Goal: Task Accomplishment & Management: Manage account settings

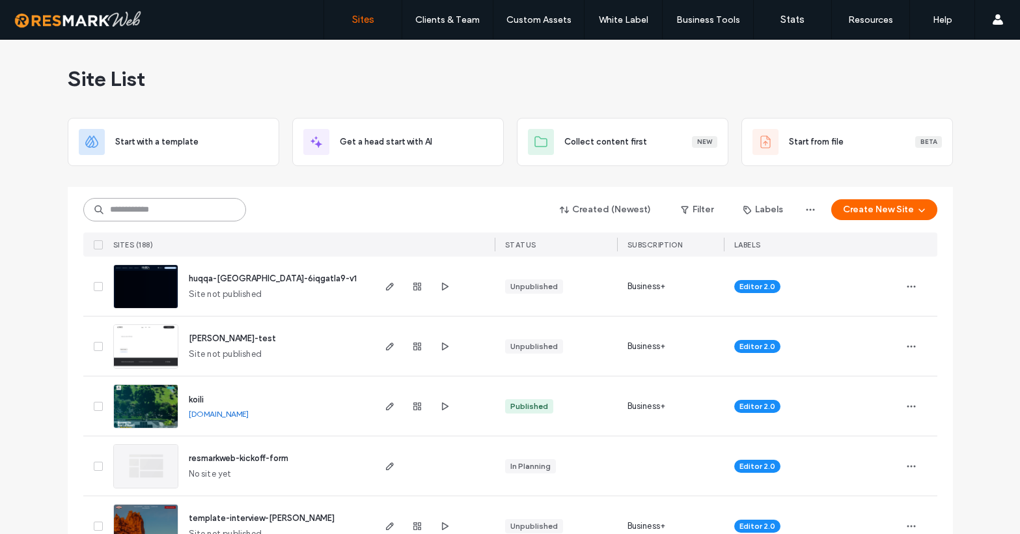
click at [197, 217] on input at bounding box center [164, 209] width 163 height 23
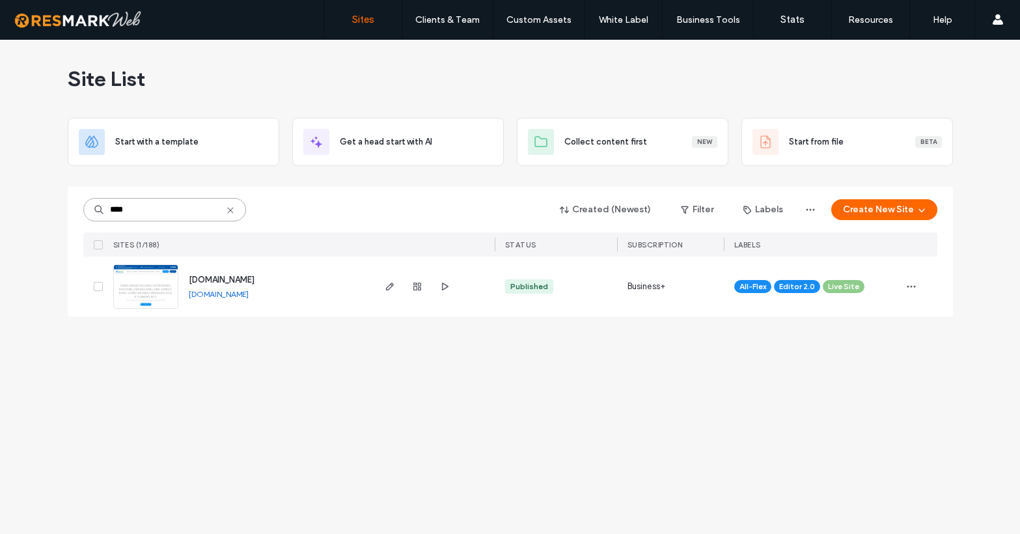
type input "****"
click at [224, 279] on span "www.passagekeydolphintours.com" at bounding box center [222, 280] width 66 height 10
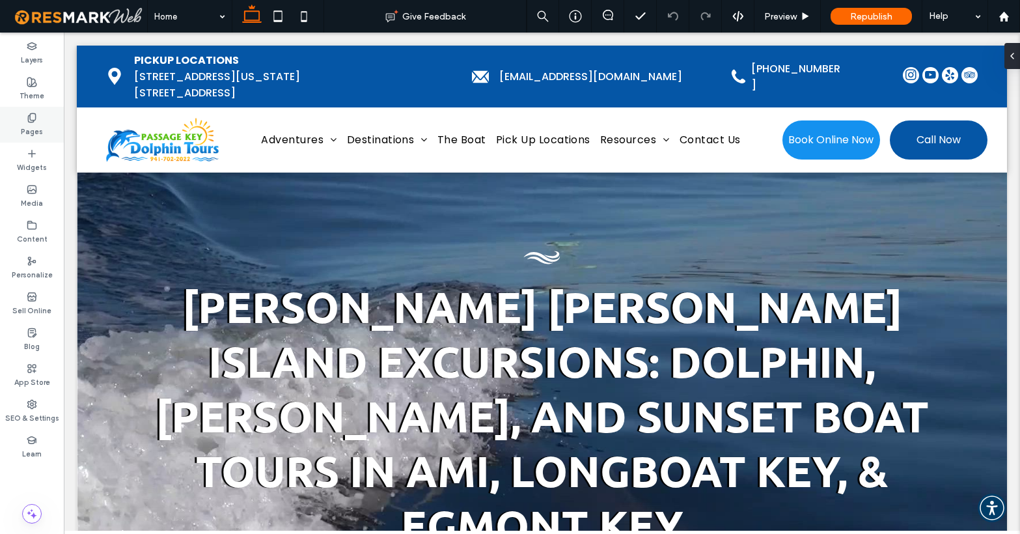
click at [29, 124] on label "Pages" at bounding box center [32, 130] width 22 height 14
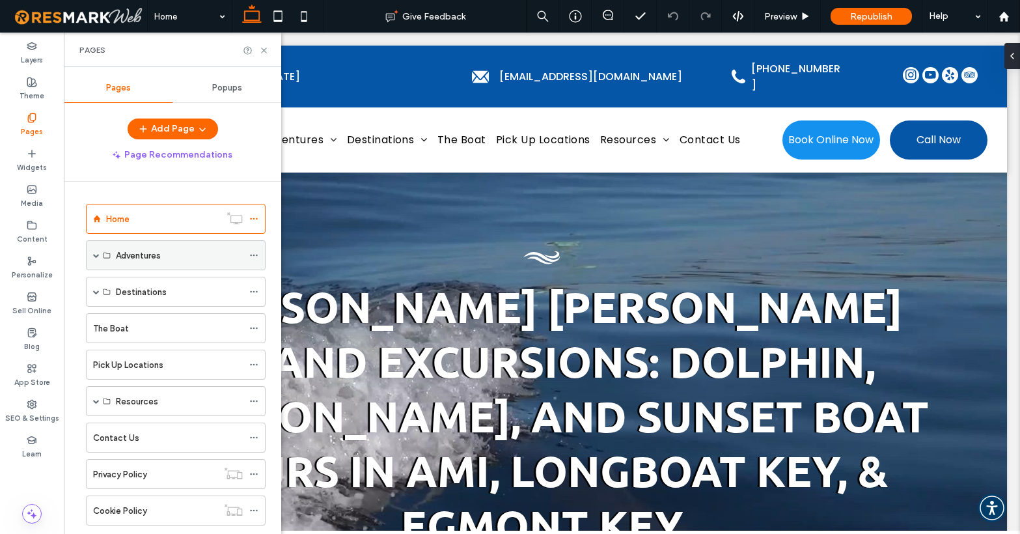
click at [90, 258] on div "Adventures" at bounding box center [176, 255] width 180 height 30
click at [96, 254] on span at bounding box center [96, 255] width 7 height 7
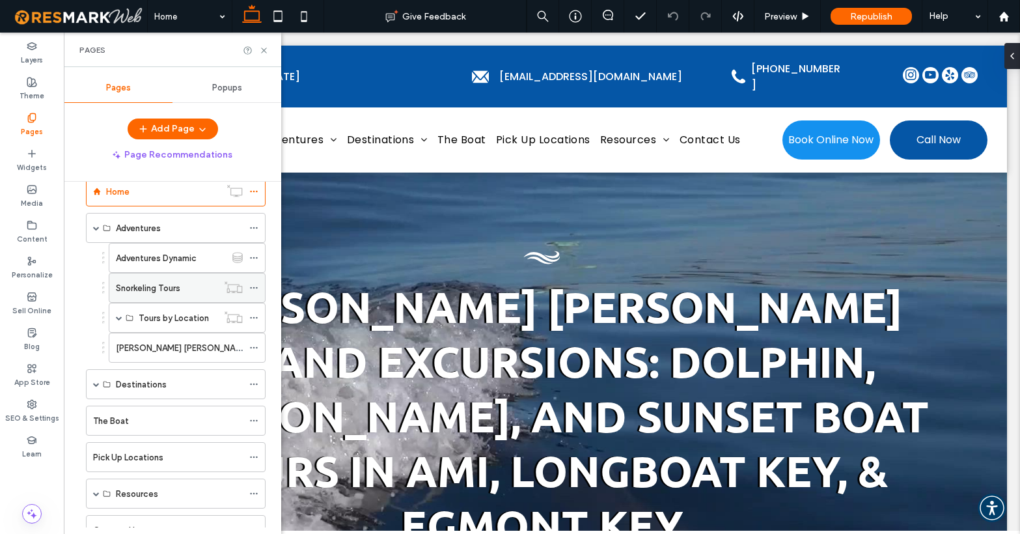
scroll to position [31, 0]
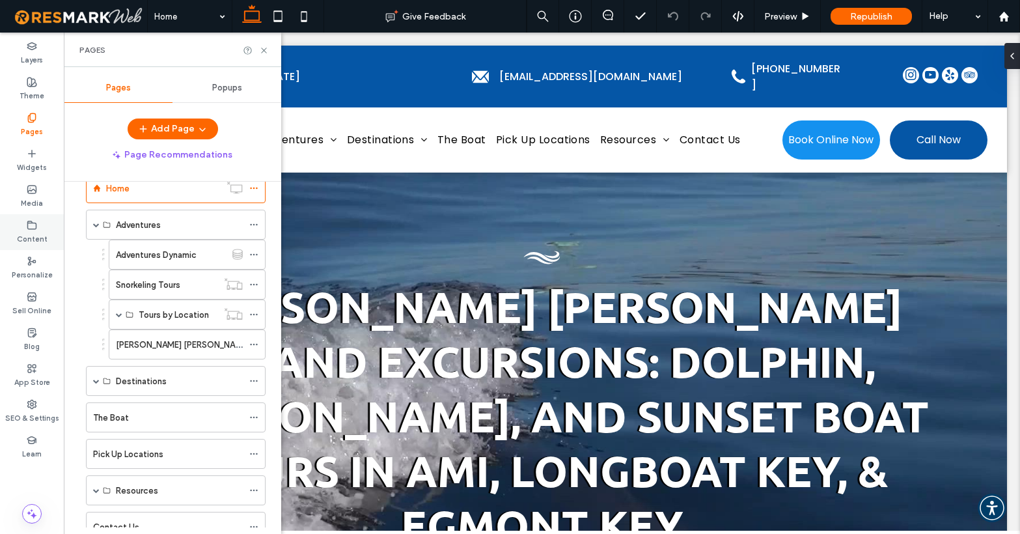
click at [32, 224] on icon at bounding box center [32, 225] width 10 height 10
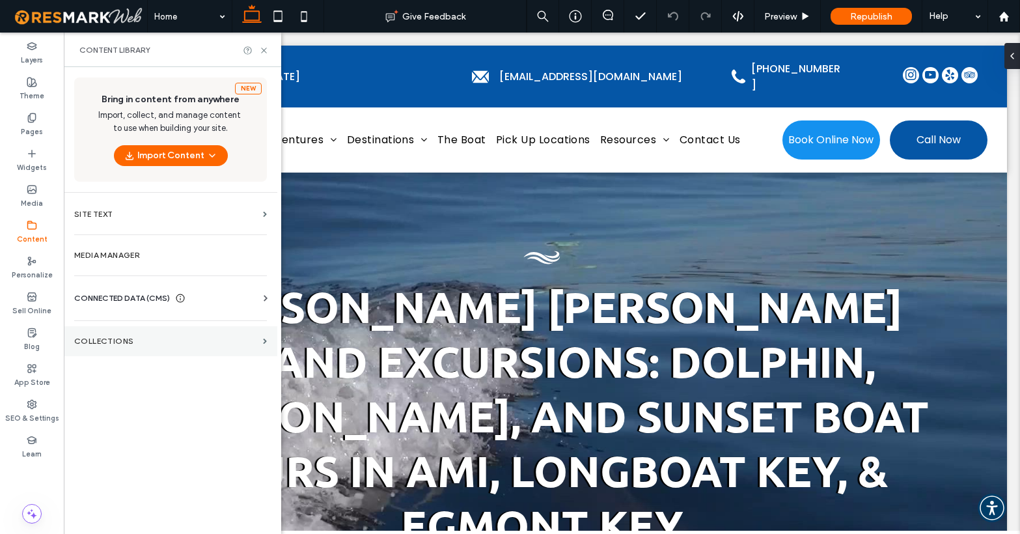
click at [111, 333] on section "Collections" at bounding box center [170, 341] width 213 height 30
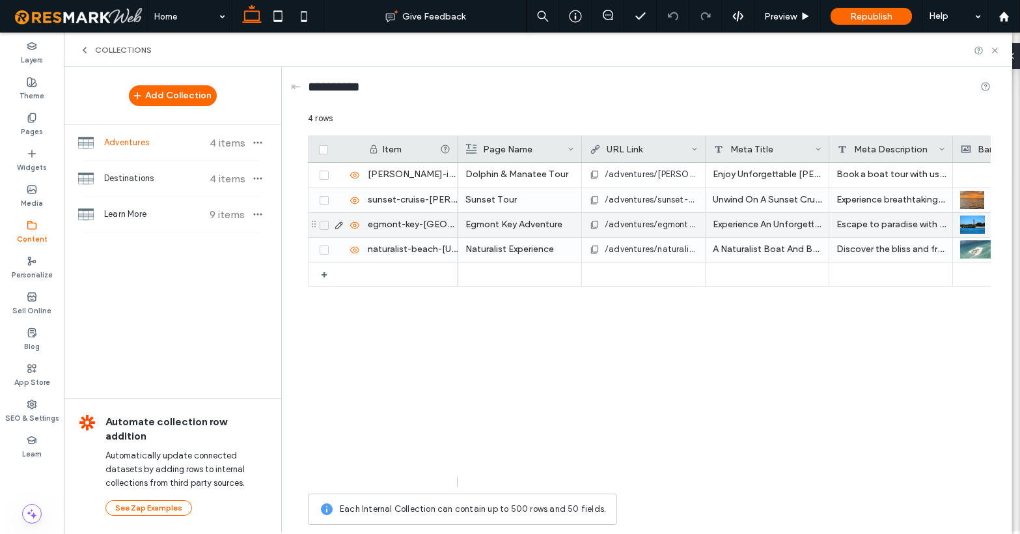
click at [340, 226] on icon at bounding box center [339, 225] width 10 height 10
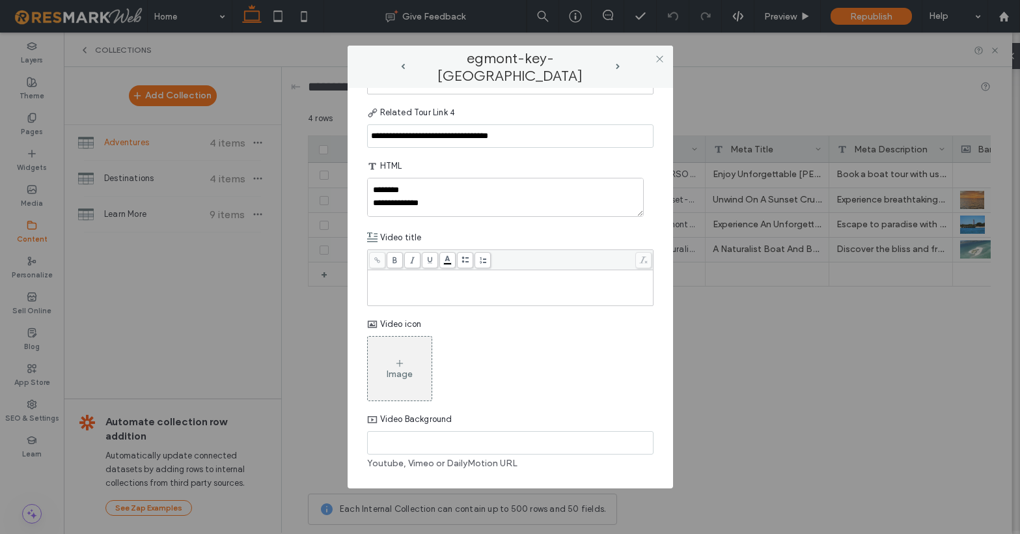
scroll to position [3455, 0]
click at [663, 56] on icon at bounding box center [660, 59] width 10 height 10
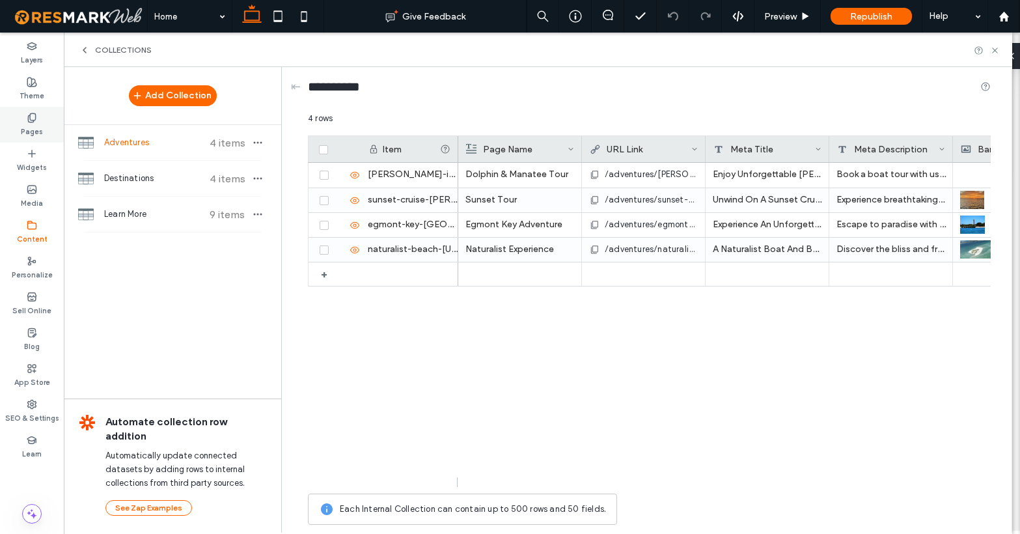
click at [32, 126] on label "Pages" at bounding box center [32, 130] width 22 height 14
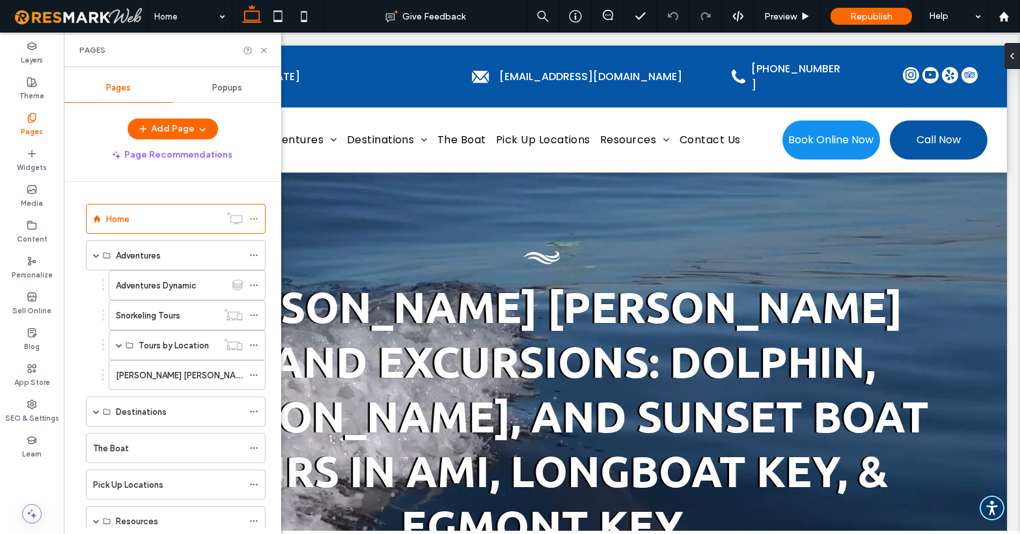
click at [156, 286] on label "Adventures Dynamic" at bounding box center [156, 285] width 81 height 23
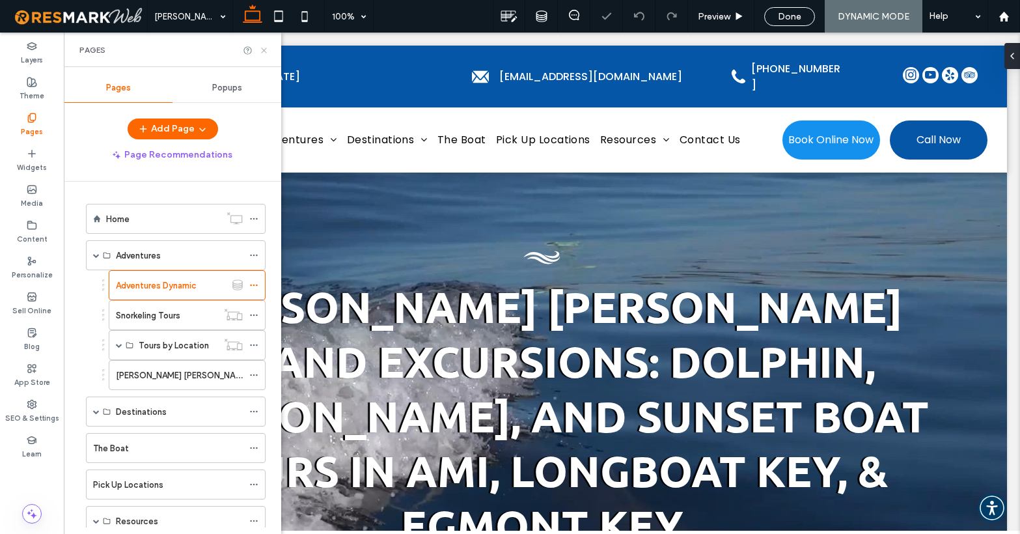
click at [262, 53] on icon at bounding box center [264, 51] width 10 height 10
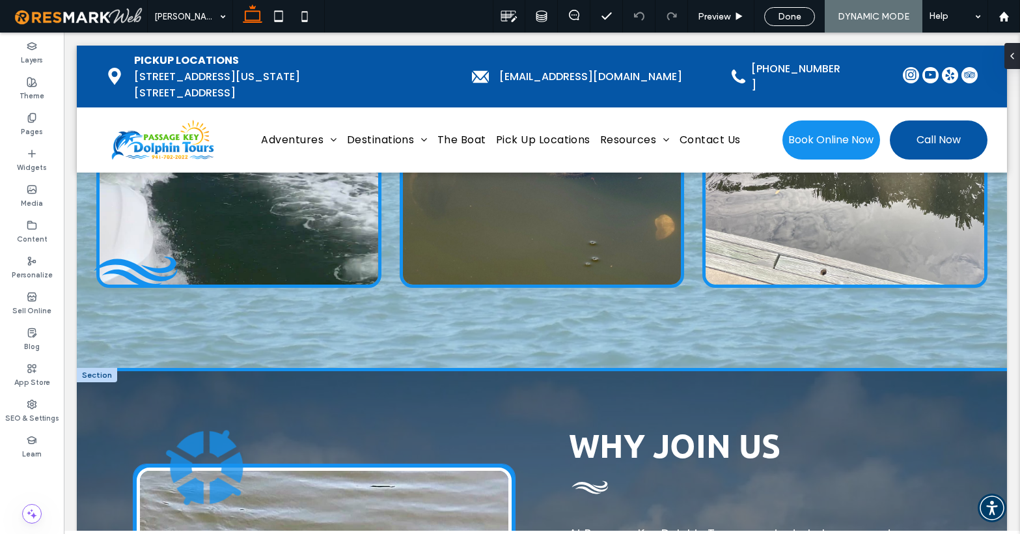
scroll to position [3159, 0]
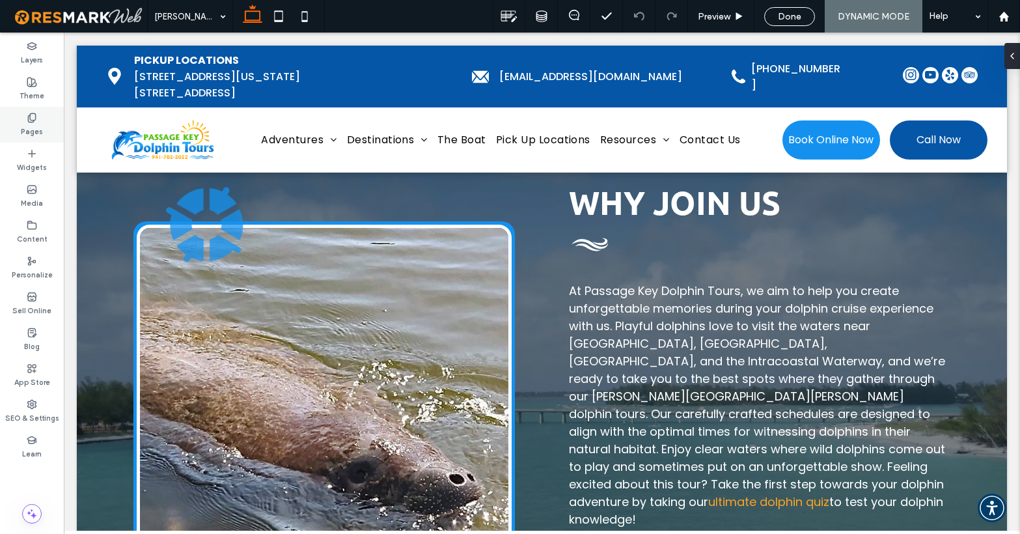
click at [31, 117] on icon at bounding box center [32, 118] width 10 height 10
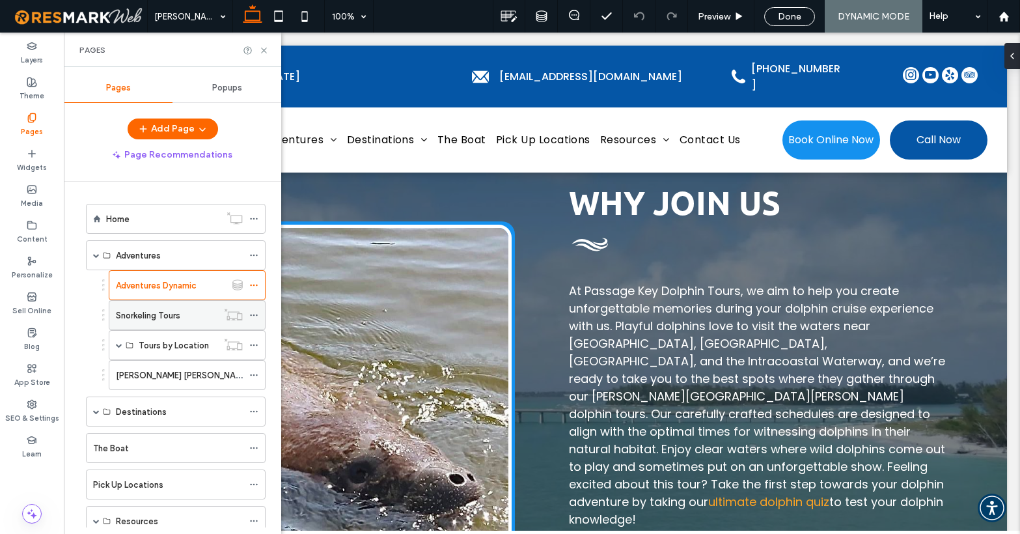
click at [155, 310] on label "Snorkeling Tours" at bounding box center [148, 315] width 64 height 23
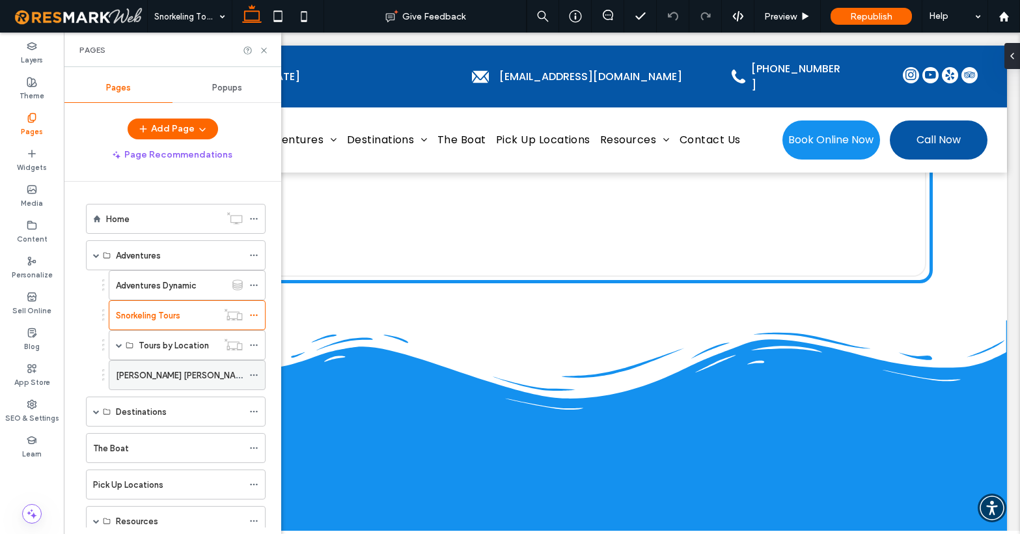
click at [126, 371] on label "[PERSON_NAME] [PERSON_NAME] Island Tours" at bounding box center [207, 375] width 182 height 23
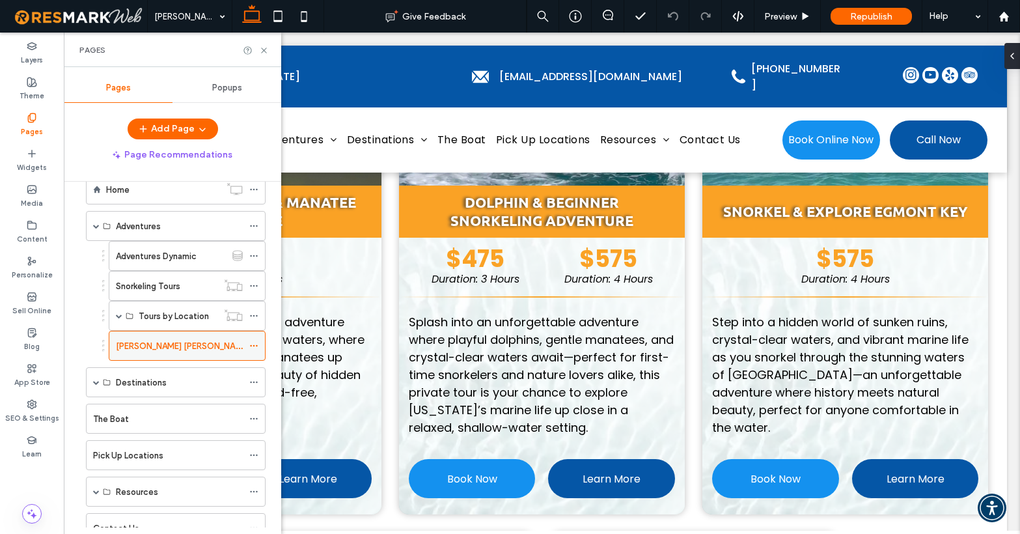
scroll to position [29, 0]
click at [137, 228] on label "Adventures" at bounding box center [138, 226] width 45 height 23
click at [145, 252] on label "Adventures Dynamic" at bounding box center [156, 256] width 81 height 23
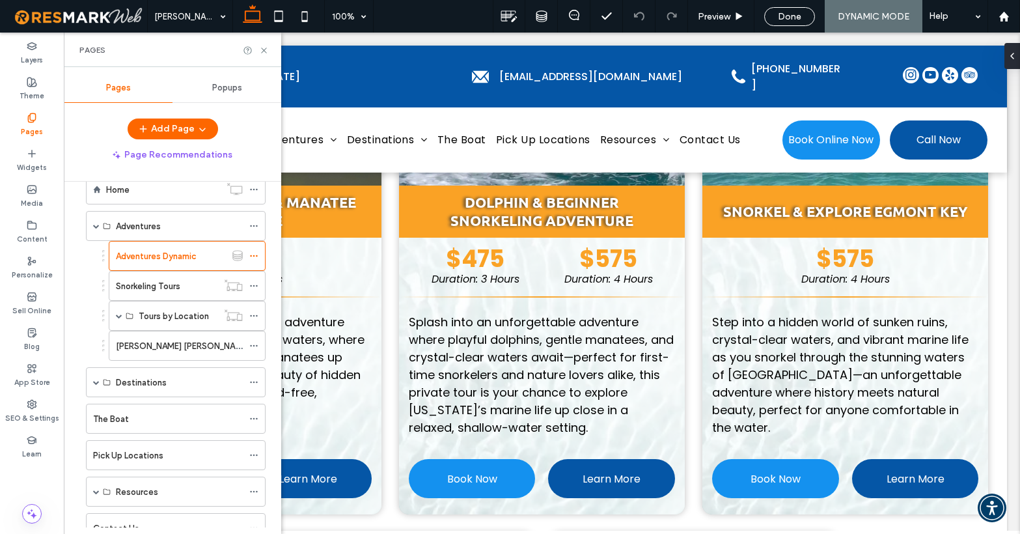
click at [155, 258] on div at bounding box center [510, 267] width 1020 height 534
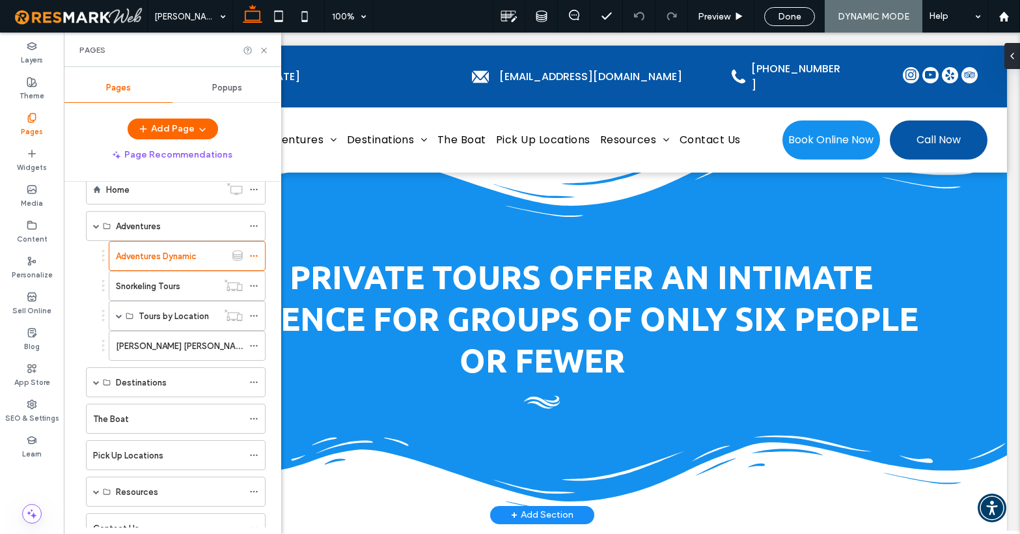
scroll to position [4917, 0]
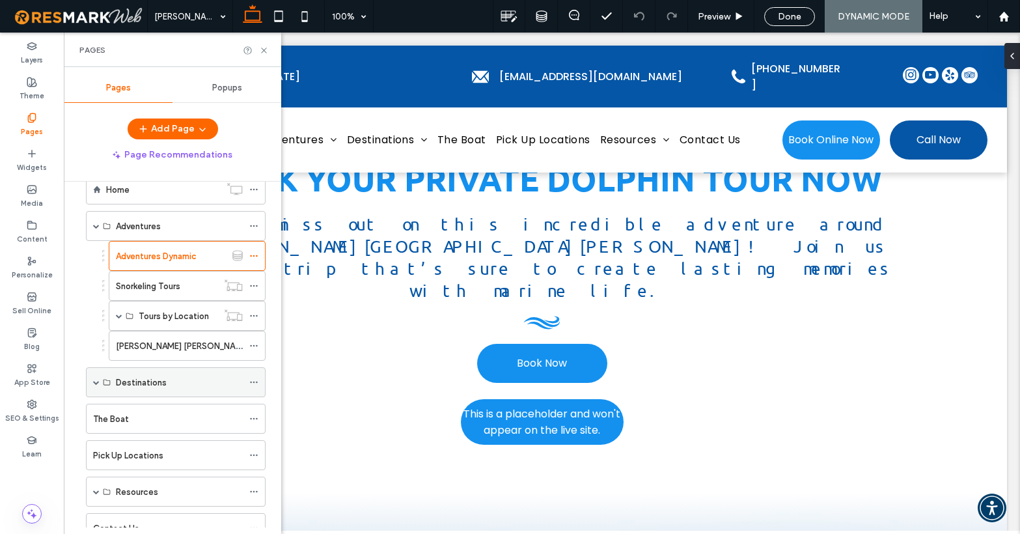
click at [93, 381] on span at bounding box center [96, 382] width 7 height 7
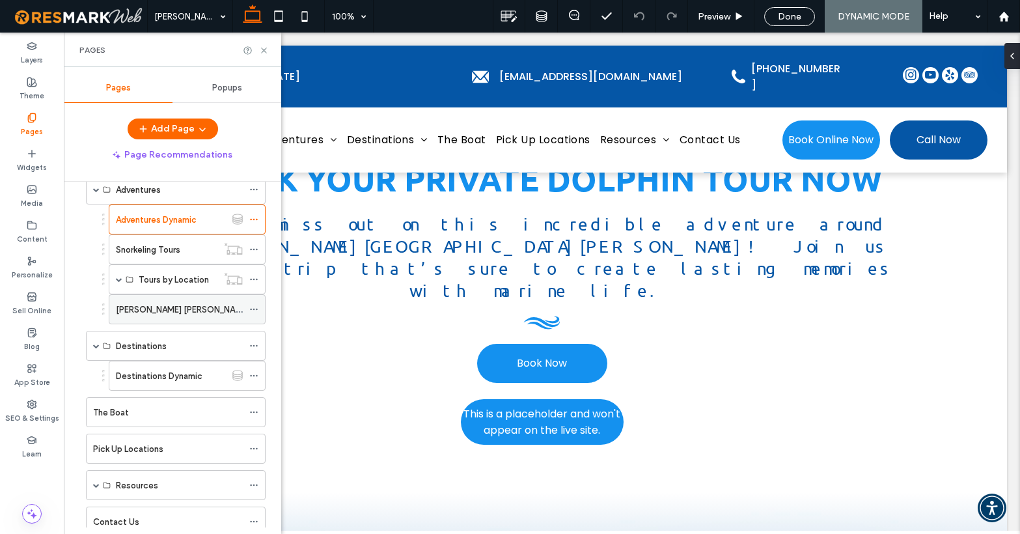
scroll to position [125, 0]
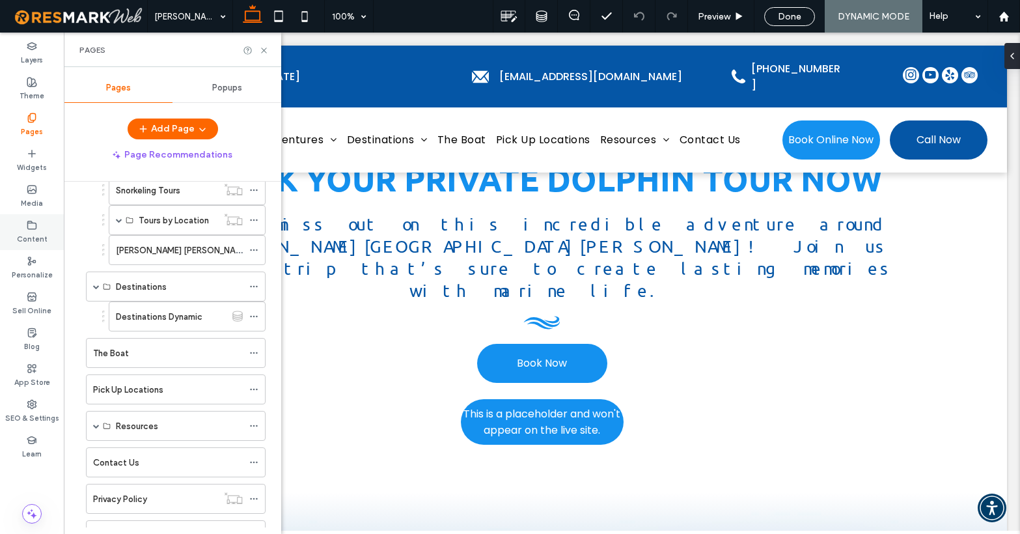
click at [25, 233] on label "Content" at bounding box center [32, 237] width 31 height 14
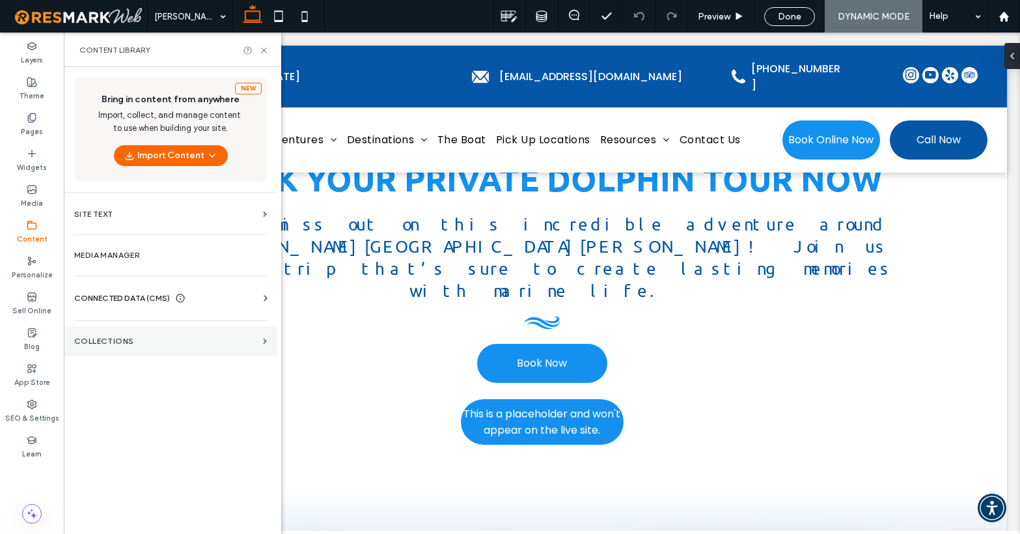
click at [126, 344] on label "Collections" at bounding box center [165, 340] width 183 height 9
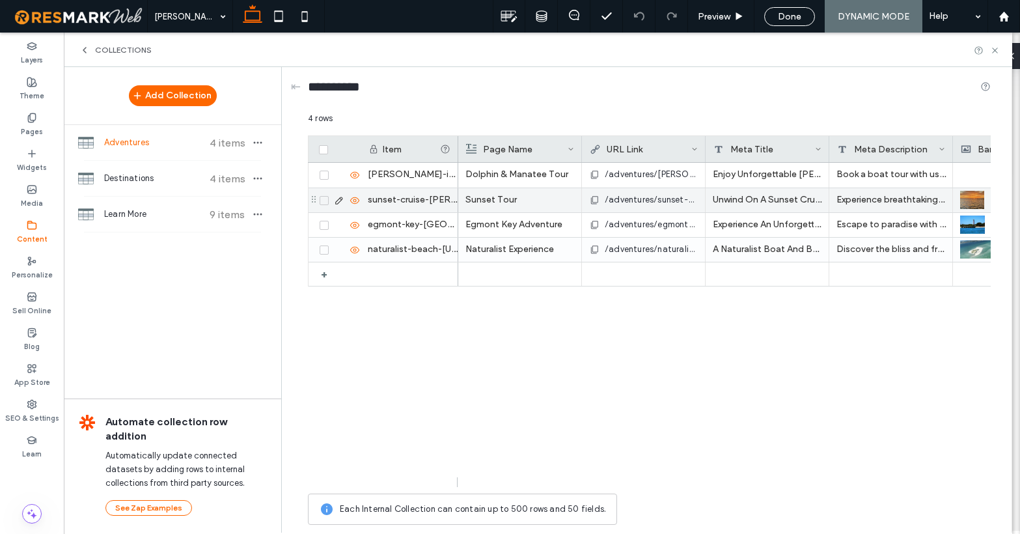
click at [338, 200] on icon at bounding box center [339, 200] width 10 height 10
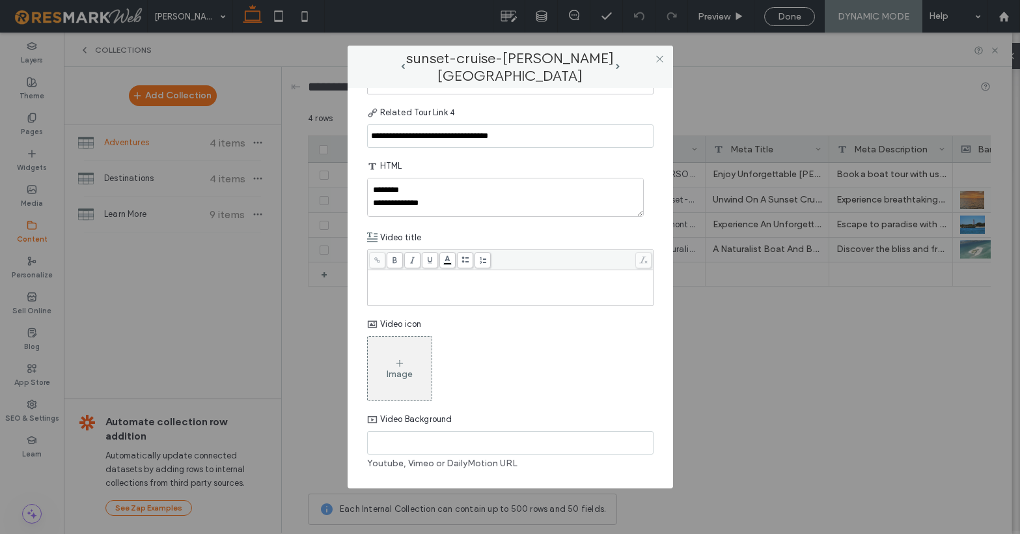
scroll to position [3524, 0]
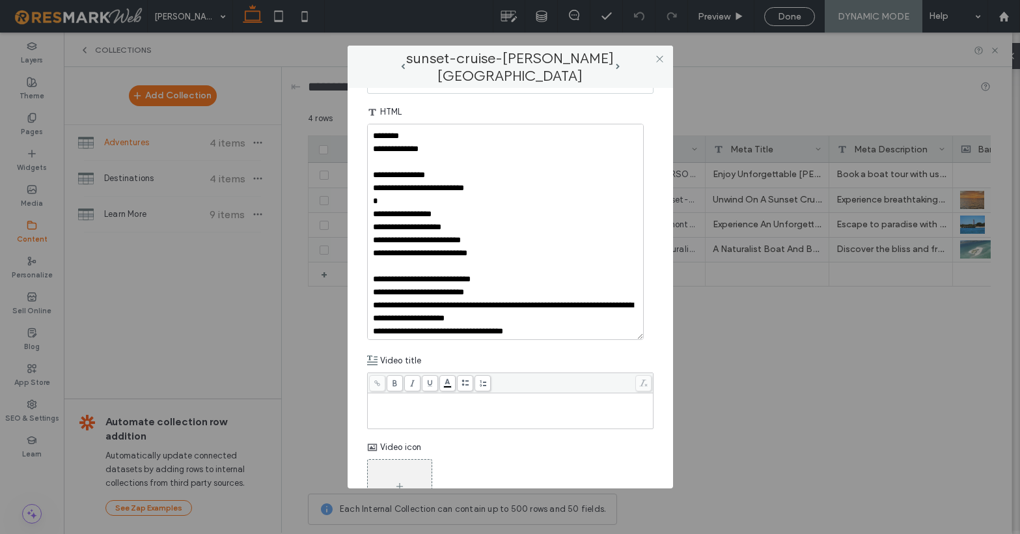
drag, startPoint x: 640, startPoint y: 214, endPoint x: 636, endPoint y: 417, distance: 203.0
click at [636, 340] on textarea "**********" at bounding box center [505, 232] width 277 height 216
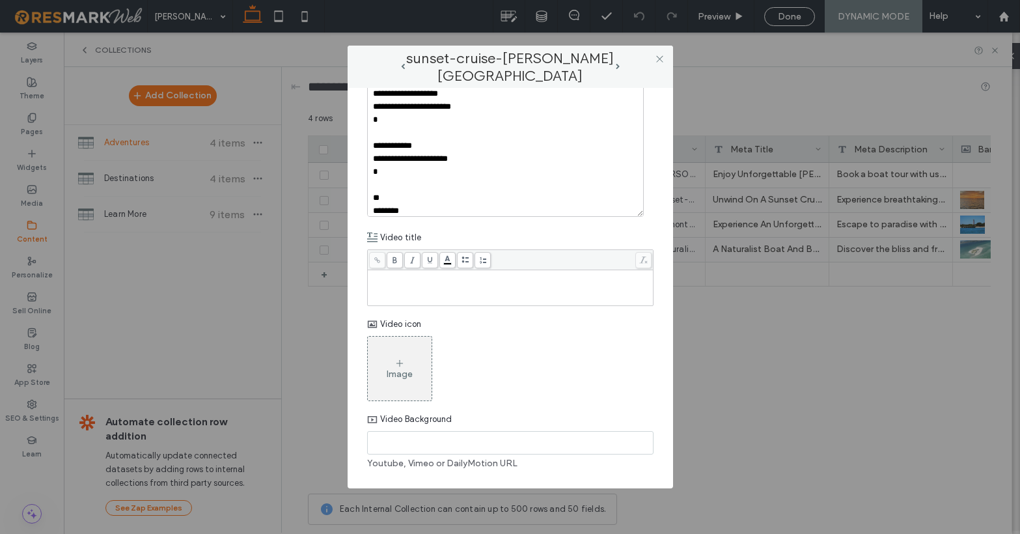
scroll to position [3727, 0]
click at [658, 60] on use at bounding box center [659, 58] width 7 height 7
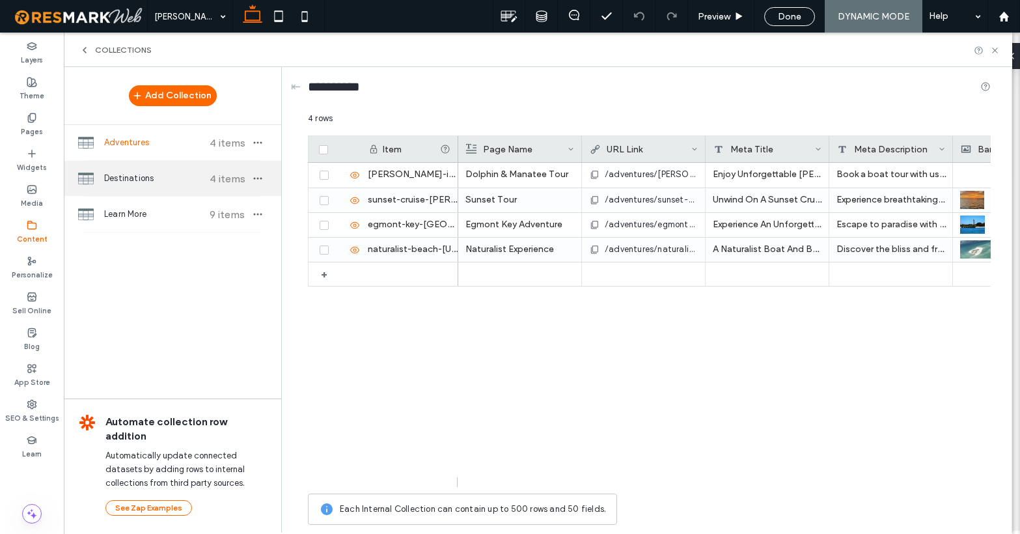
click at [172, 182] on span "Destinations" at bounding box center [152, 178] width 97 height 13
